Goal: Complete application form

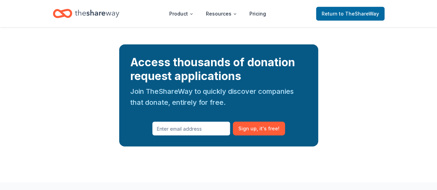
scroll to position [933, 0]
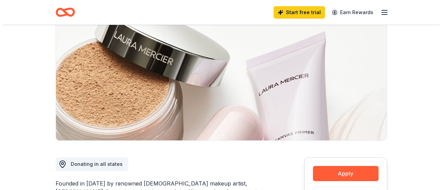
scroll to position [138, 0]
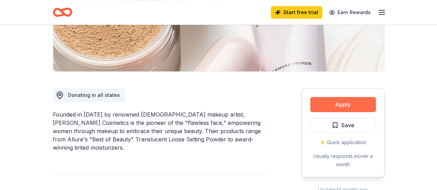
click at [338, 103] on button "Apply" at bounding box center [343, 104] width 66 height 15
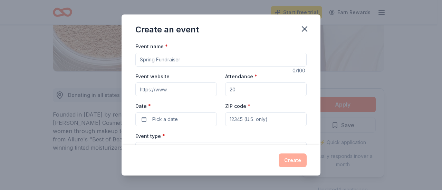
click at [163, 58] on input "Event name *" at bounding box center [220, 60] width 171 height 14
type input "Teen Pantry"
click at [157, 85] on input "Event website" at bounding box center [176, 90] width 82 height 14
paste input "[URL][DOMAIN_NAME]"
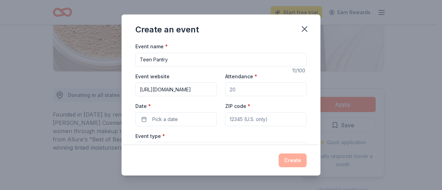
type input "[URL][DOMAIN_NAME]"
click at [246, 87] on input "Attendance *" at bounding box center [266, 90] width 82 height 14
type input "40"
click at [165, 121] on span "Pick a date" at bounding box center [165, 119] width 26 height 8
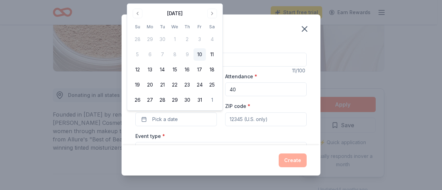
click at [216, 11] on button "Go to next month" at bounding box center [212, 14] width 10 height 10
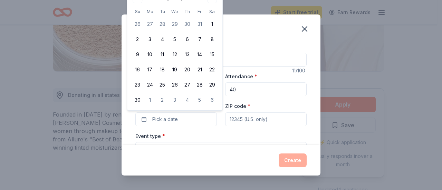
drag, startPoint x: 201, startPoint y: 127, endPoint x: 189, endPoint y: 132, distance: 12.7
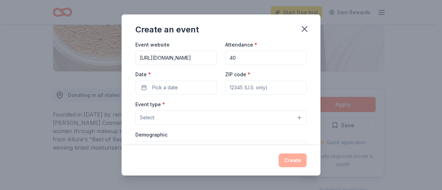
scroll to position [69, 0]
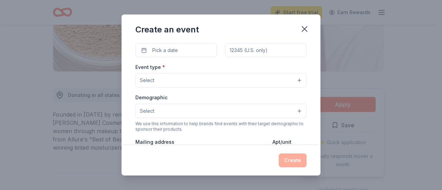
click at [164, 76] on button "Select" at bounding box center [220, 80] width 171 height 15
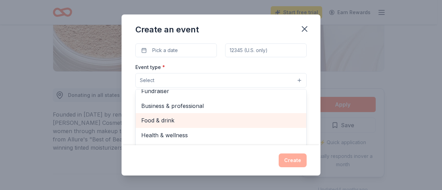
scroll to position [0, 0]
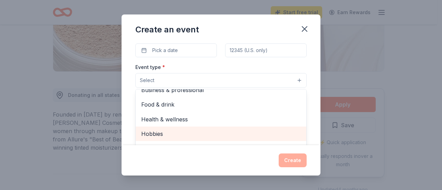
click at [162, 132] on span "Hobbies" at bounding box center [221, 134] width 160 height 9
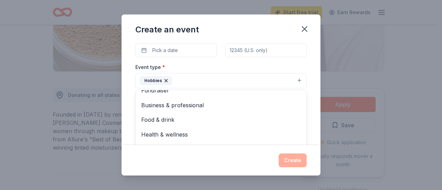
click at [200, 63] on div "Event type * Hobbies Fundraiser Business & professional Food & drink Health & w…" at bounding box center [220, 76] width 171 height 26
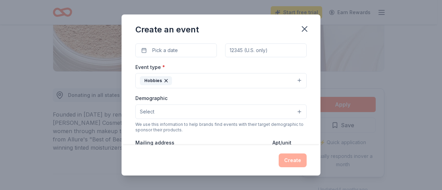
click at [184, 108] on button "Select" at bounding box center [220, 112] width 171 height 15
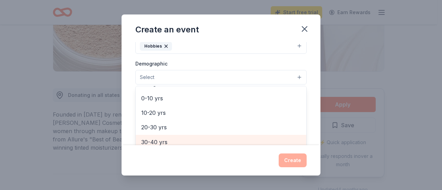
scroll to position [35, 0]
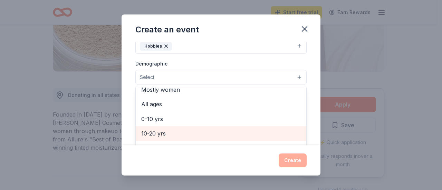
click at [158, 131] on span "10-20 yrs" at bounding box center [221, 133] width 160 height 9
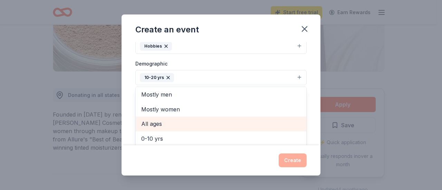
scroll to position [0, 0]
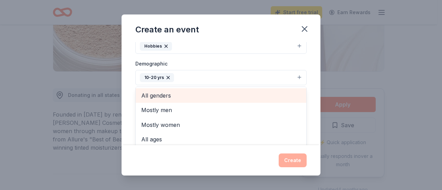
click at [157, 97] on span "All genders" at bounding box center [221, 95] width 160 height 9
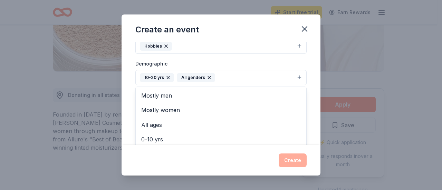
click at [311, 113] on div "Event name * Teen Pantry 11 /100 Event website [URL][DOMAIN_NAME] Attendance * …" at bounding box center [221, 93] width 199 height 103
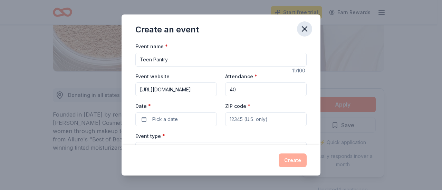
click at [307, 28] on icon "button" at bounding box center [305, 29] width 10 height 10
